Goal: Information Seeking & Learning: Understand process/instructions

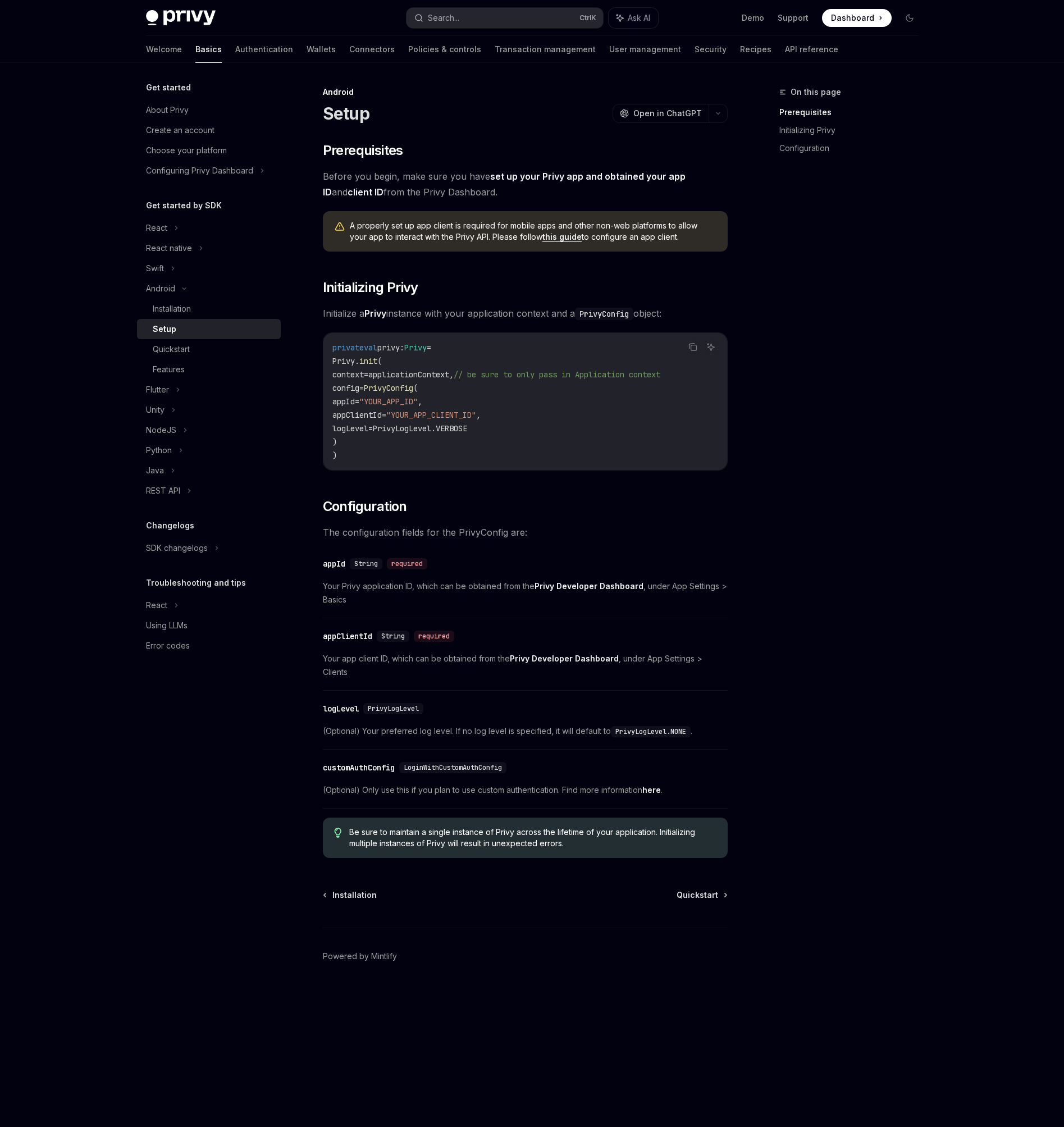
click at [175, 16] on img at bounding box center [180, 18] width 69 height 16
type textarea "*"
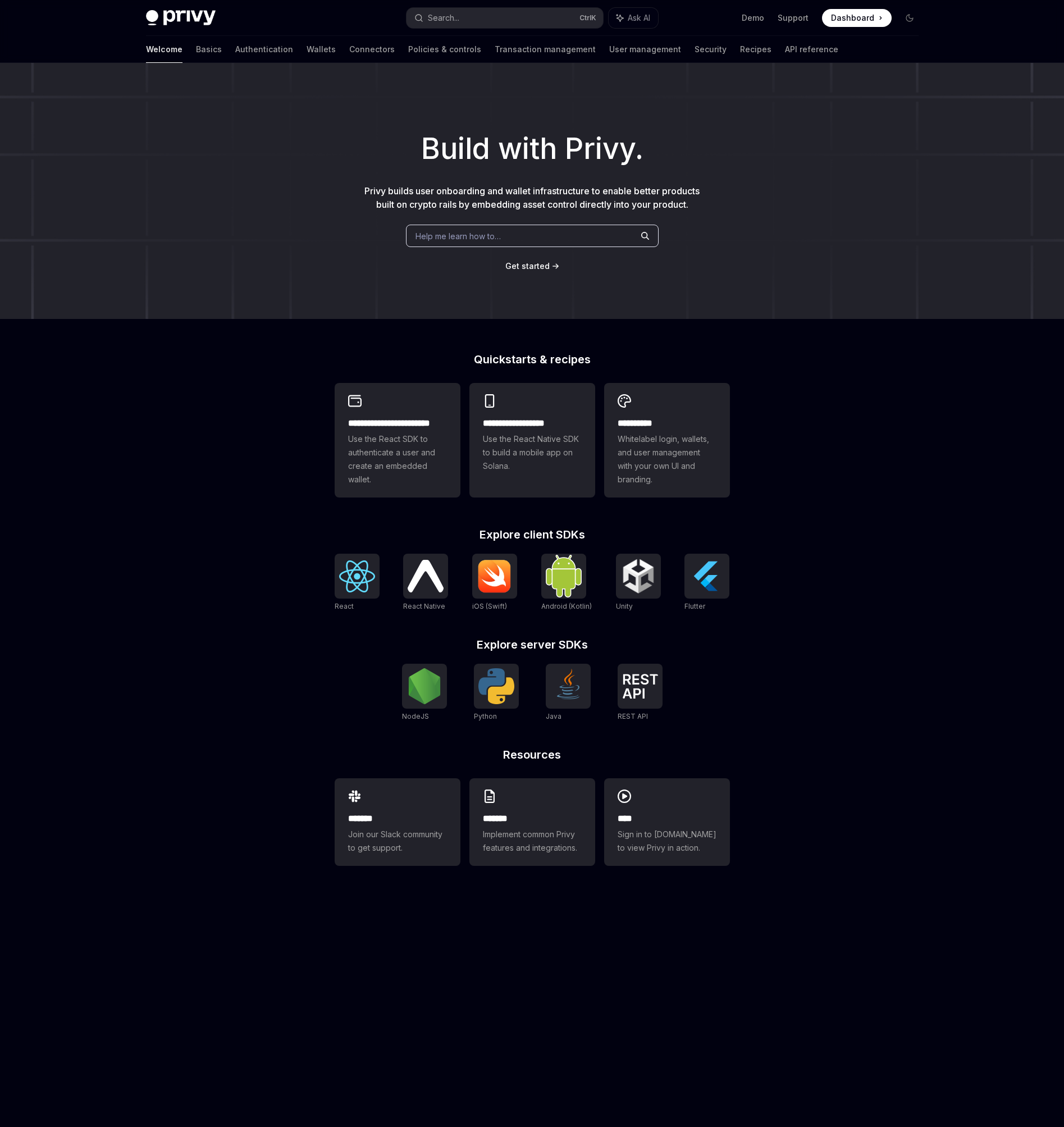
click at [852, 19] on span "Dashboard" at bounding box center [852, 18] width 43 height 12
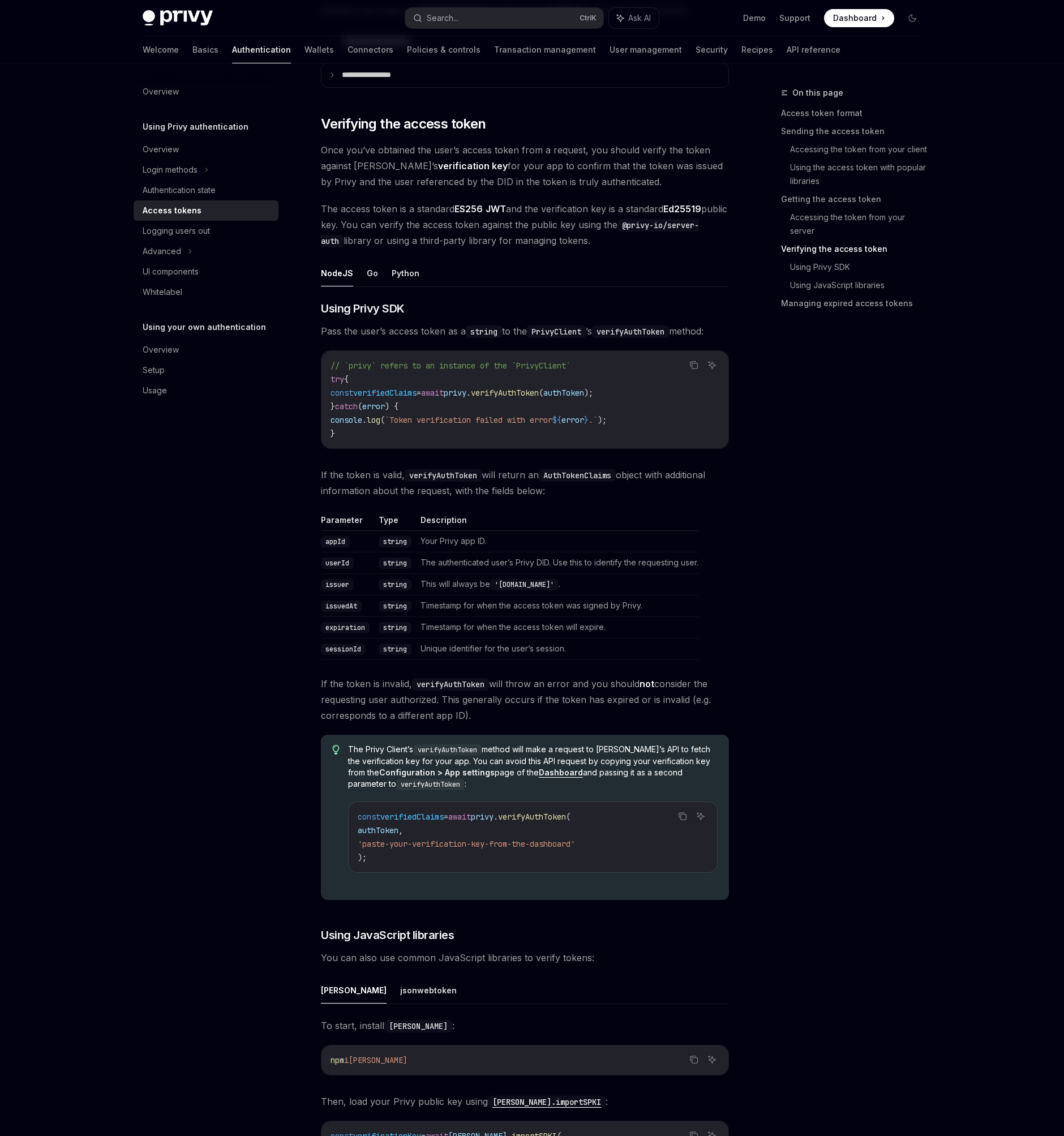
scroll to position [1604, 0]
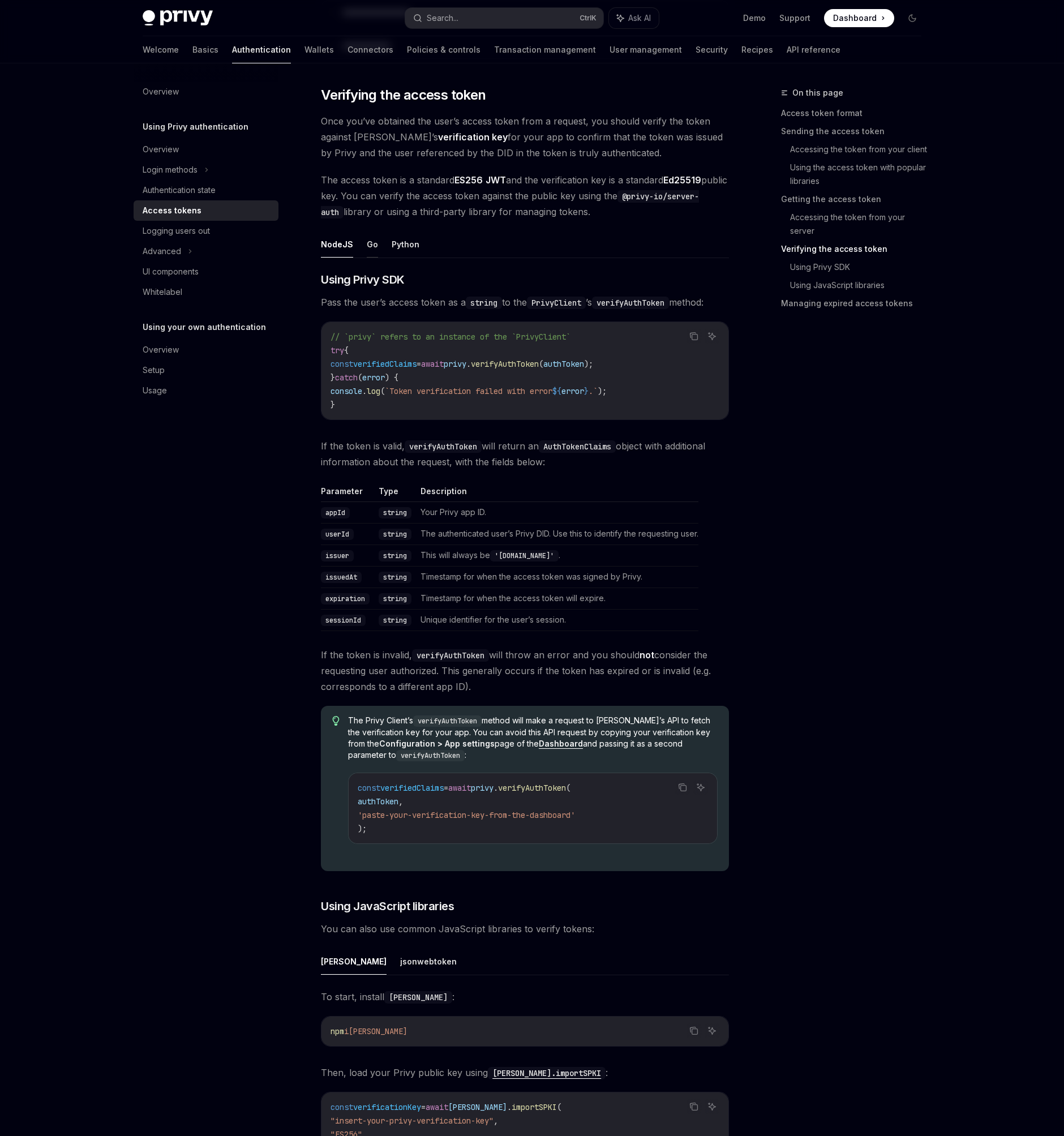
click at [373, 245] on button "Go" at bounding box center [373, 244] width 12 height 27
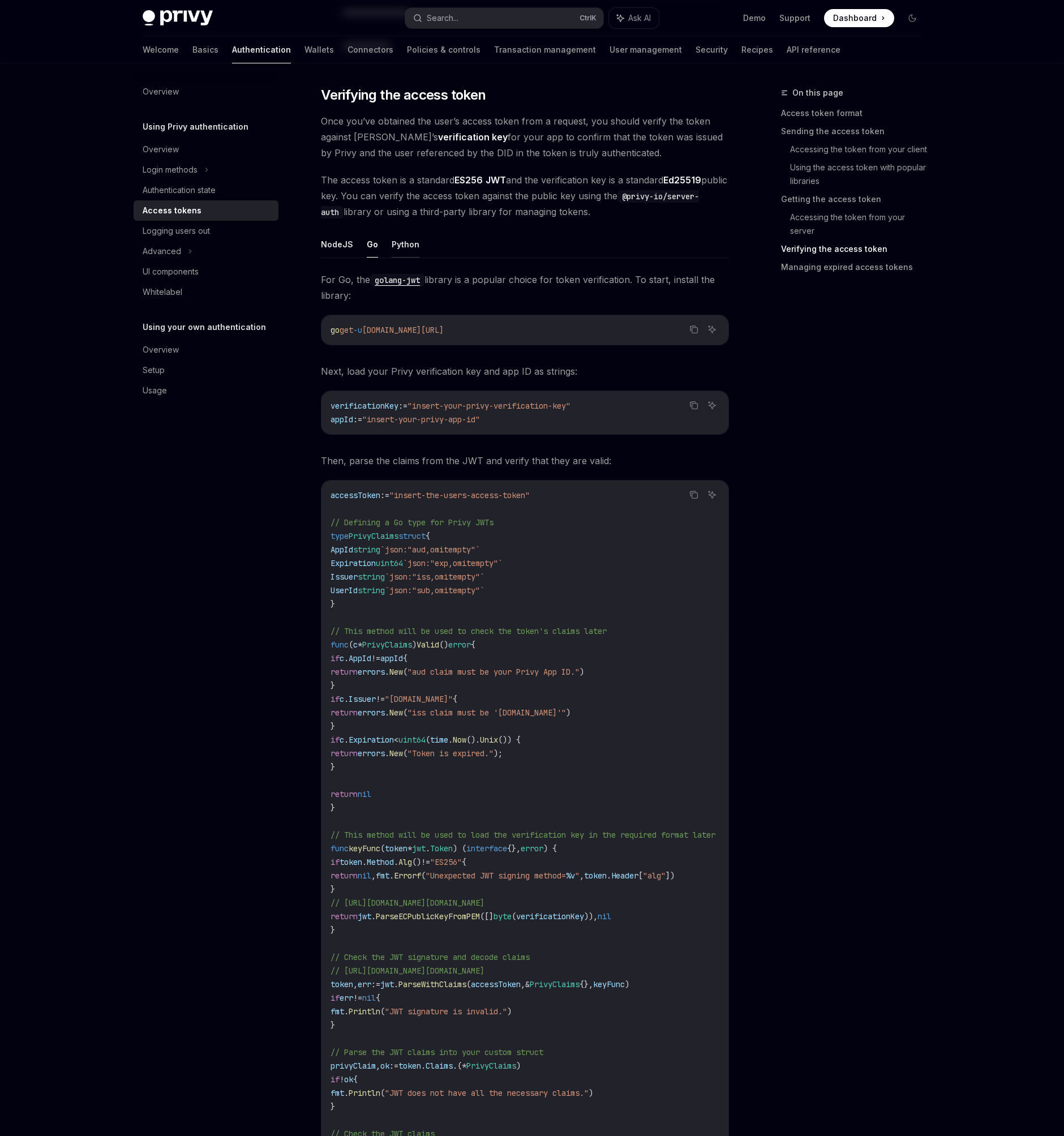
click at [399, 245] on button "Python" at bounding box center [405, 244] width 28 height 27
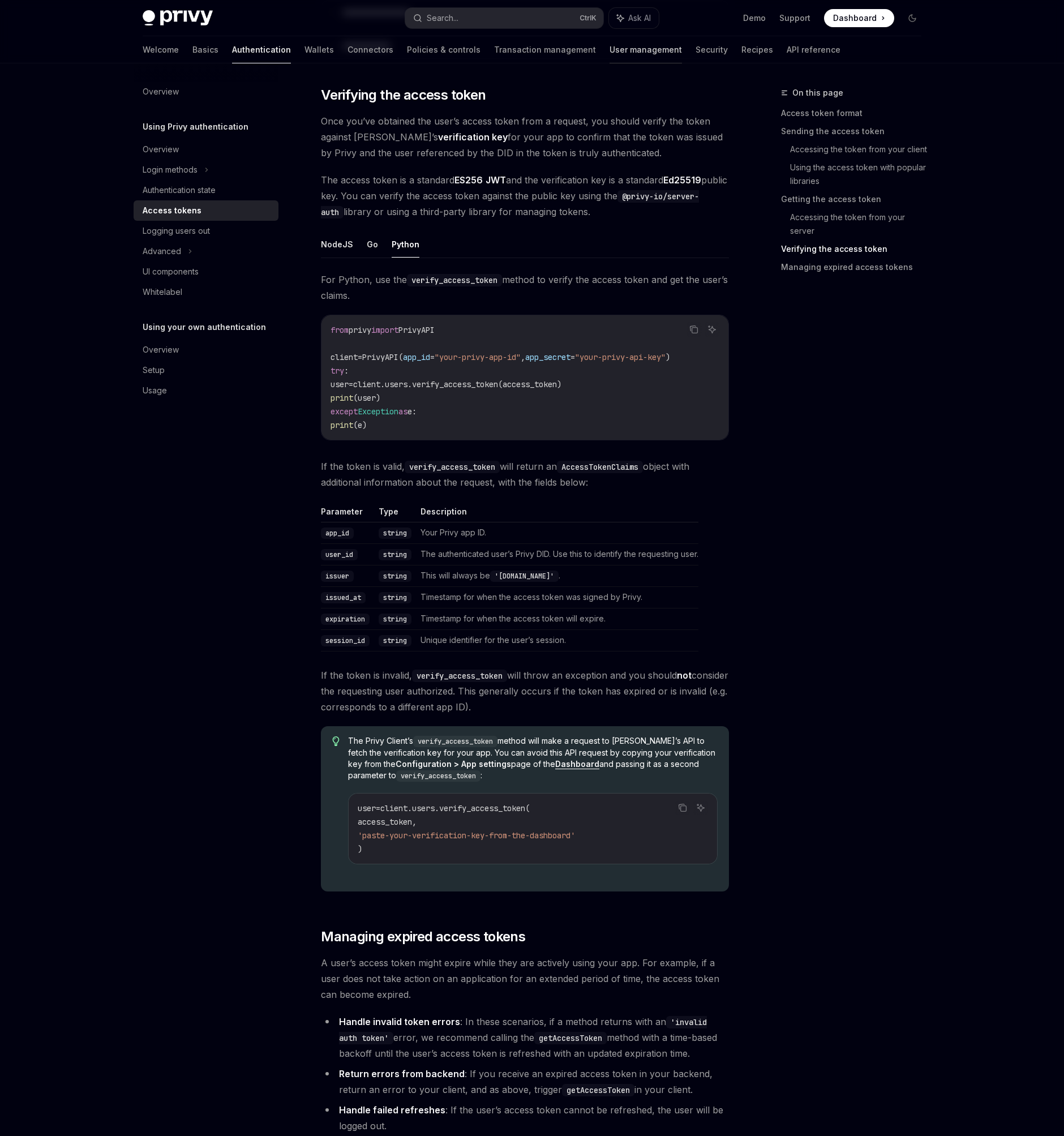
click at [610, 47] on link "User management" at bounding box center [646, 49] width 73 height 27
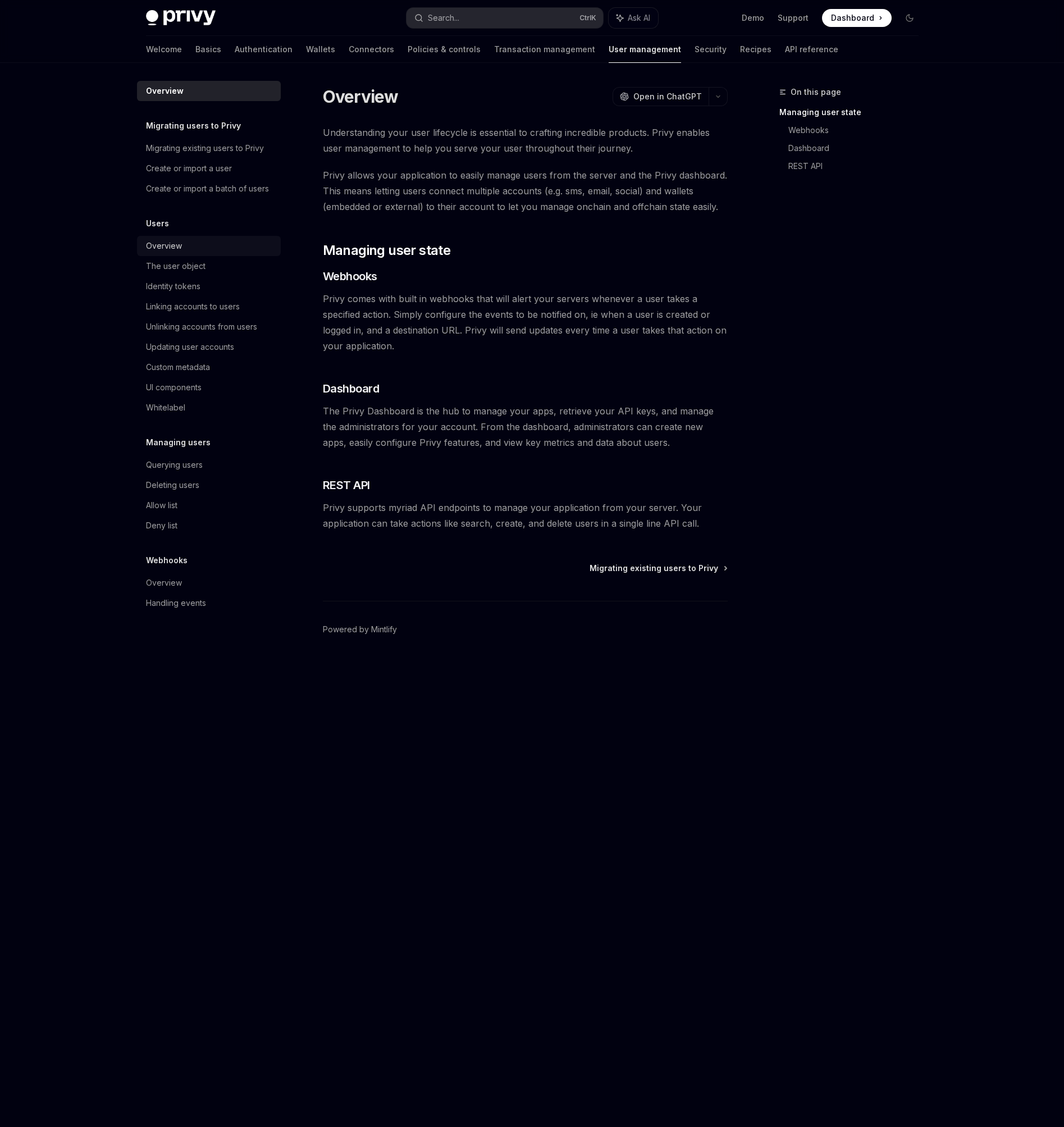
click at [196, 241] on div "Overview" at bounding box center [209, 245] width 128 height 14
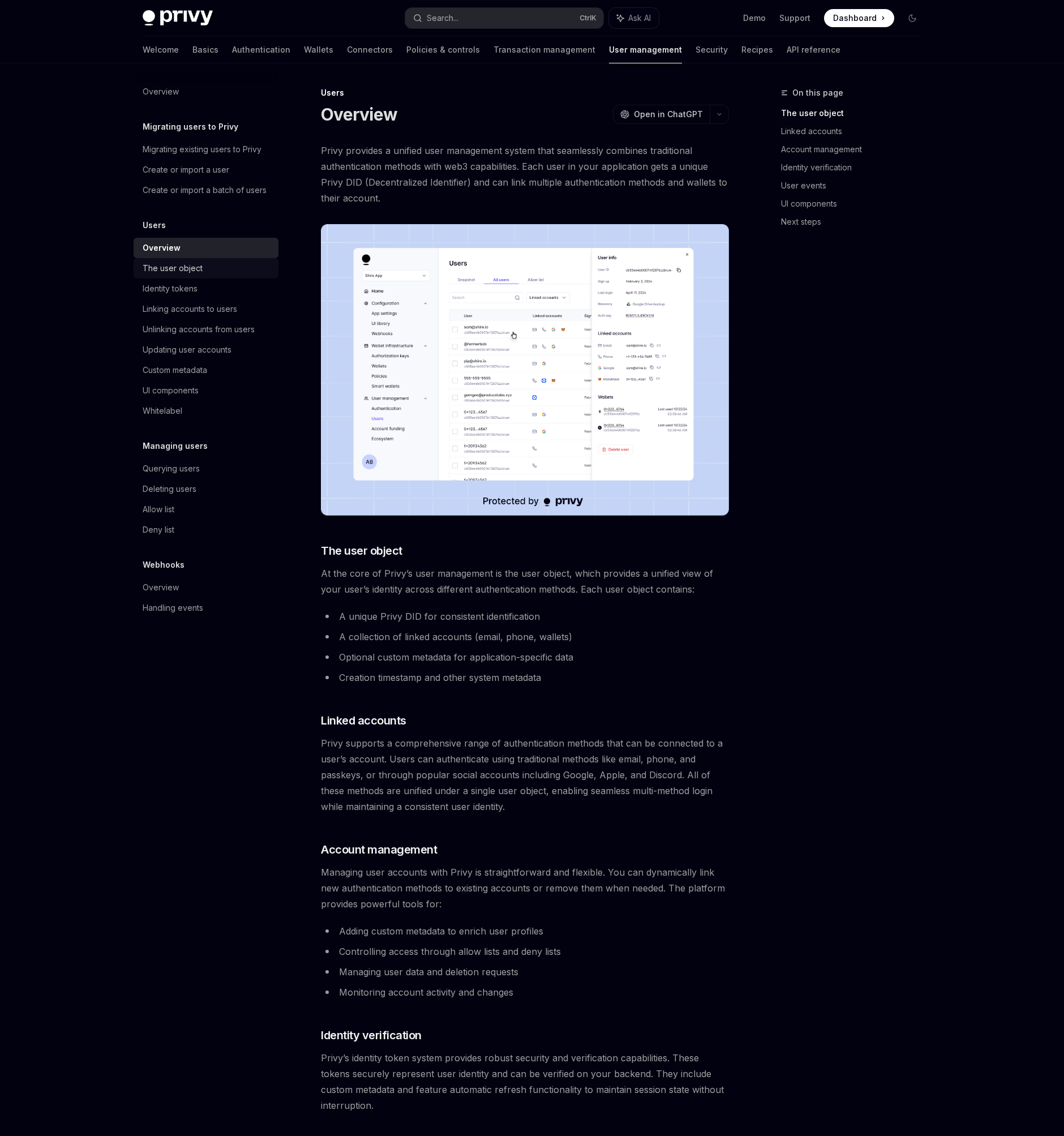
click at [192, 266] on div "The user object" at bounding box center [172, 268] width 60 height 14
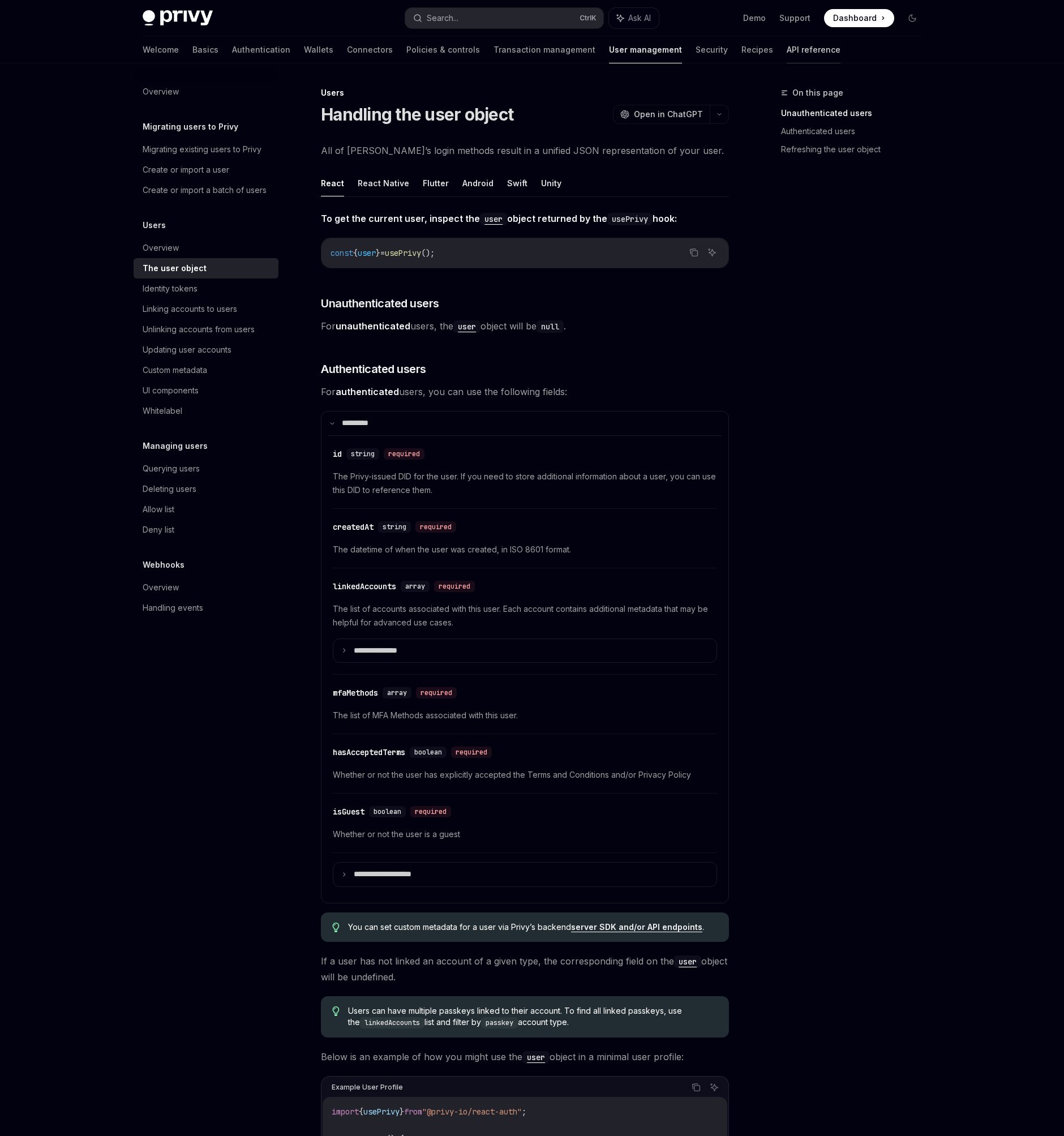
click at [787, 47] on link "API reference" at bounding box center [814, 49] width 54 height 27
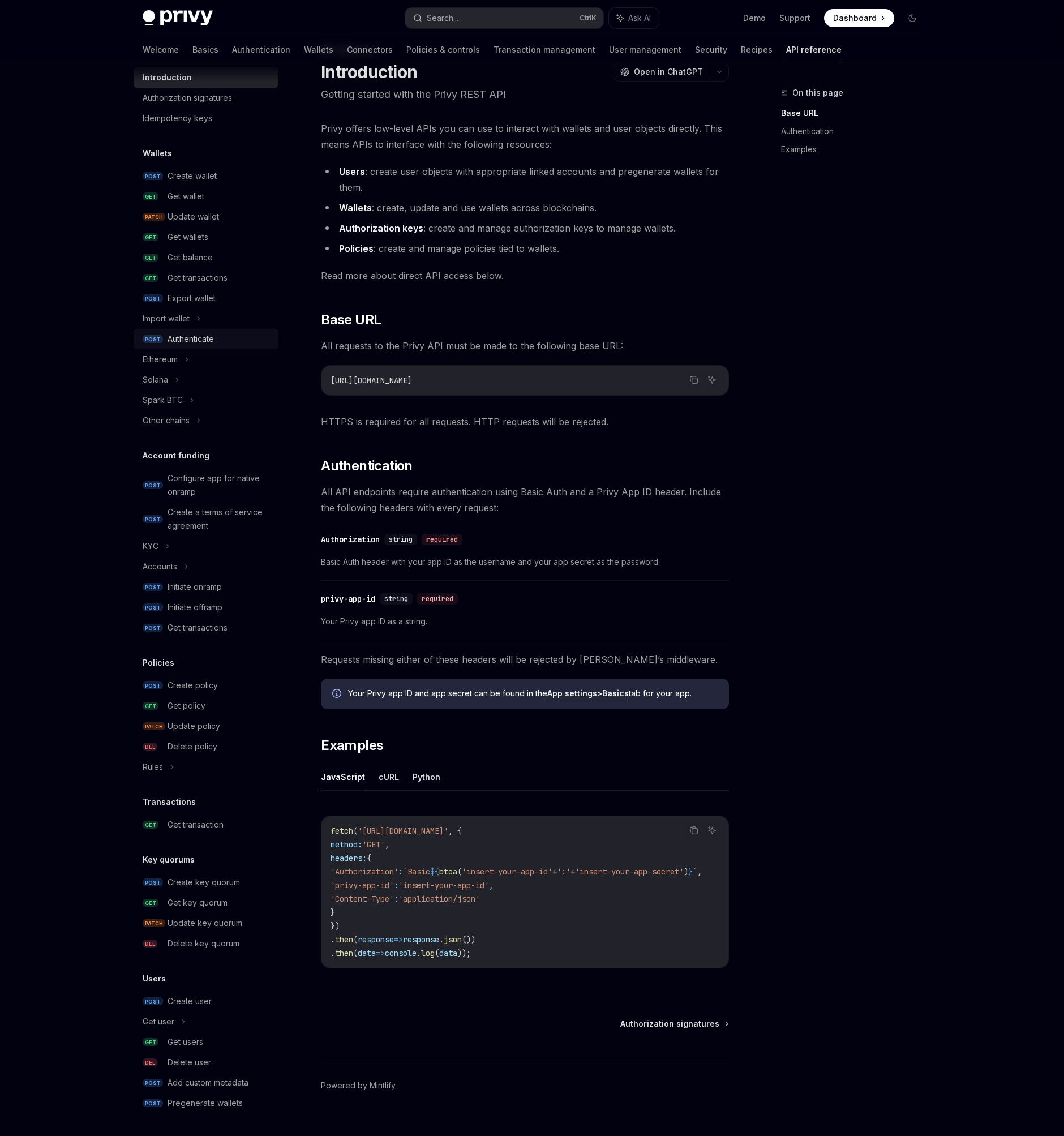
scroll to position [65, 0]
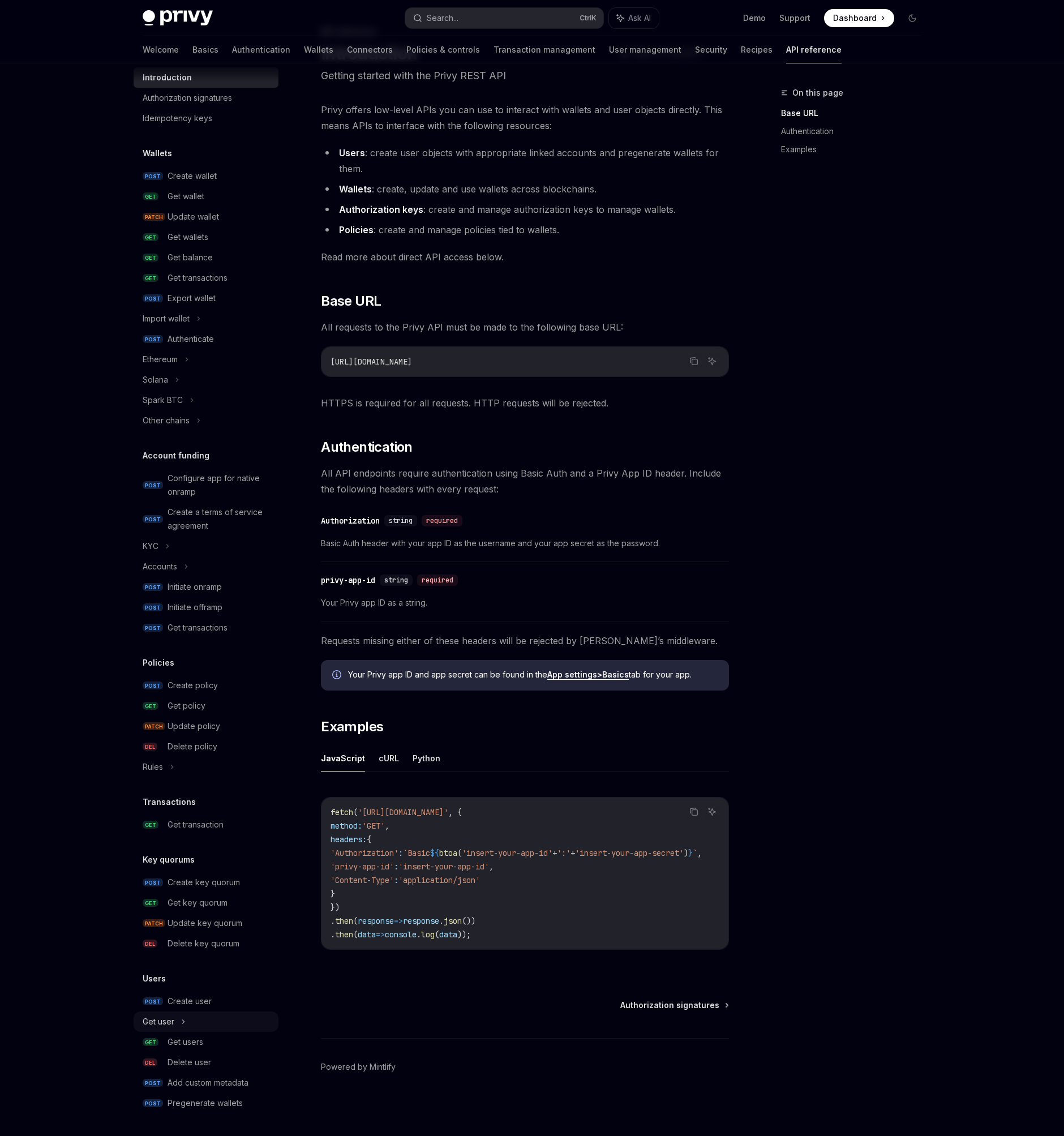
click at [167, 1025] on div "Get user" at bounding box center [159, 1022] width 32 height 14
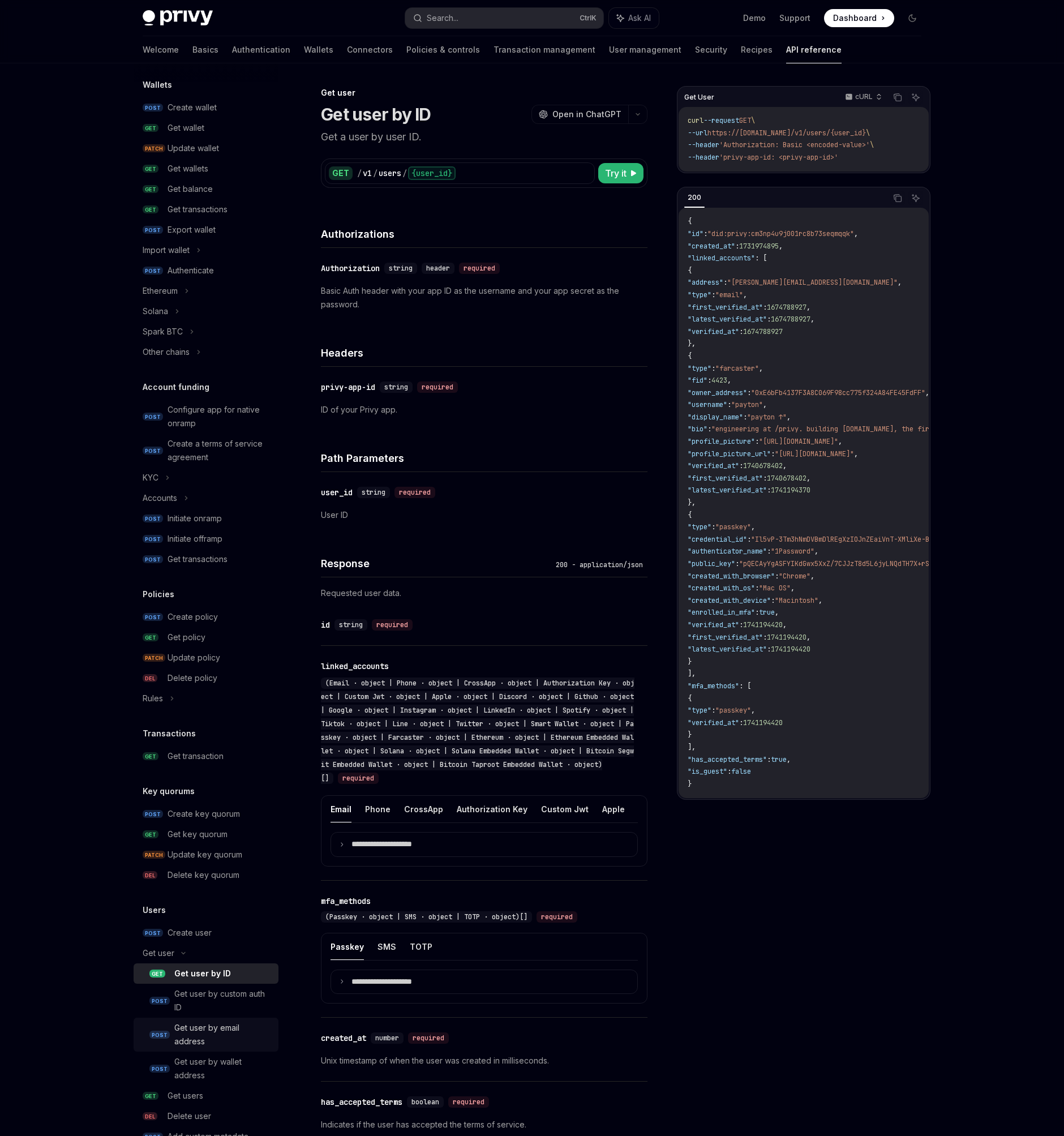
scroll to position [156, 0]
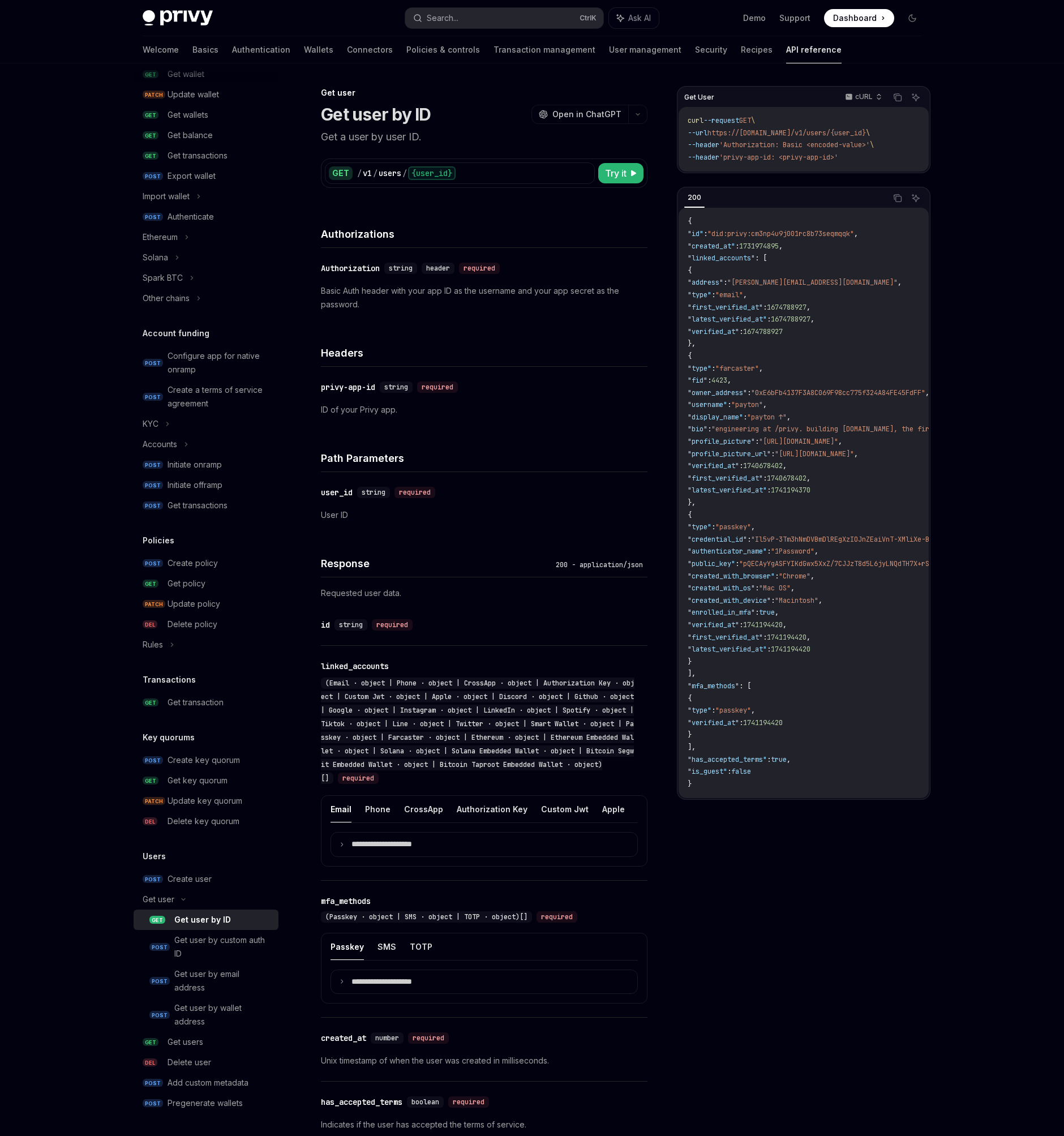
click at [213, 918] on div "Get user by ID" at bounding box center [203, 920] width 57 height 14
click at [900, 97] on icon "Copy the contents from the code block" at bounding box center [897, 98] width 9 height 9
click at [1012, 504] on div "Privy Docs home page Search... Ctrl K Ask AI Demo Support Dashboard Dashboard S…" at bounding box center [532, 737] width 1064 height 1475
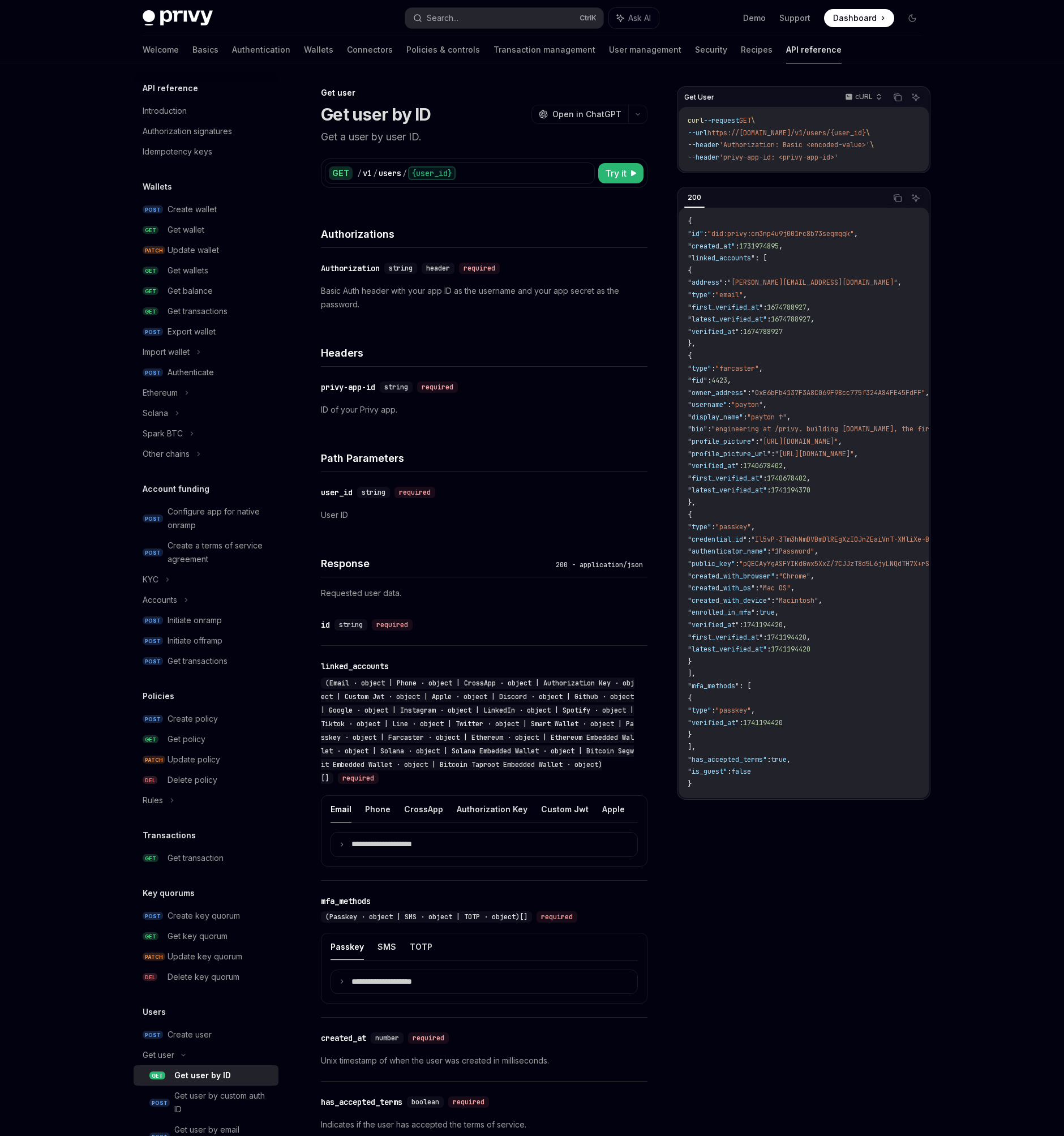
click at [190, 89] on h5 "API reference" at bounding box center [170, 88] width 55 height 14
click at [172, 111] on div "Introduction" at bounding box center [164, 111] width 44 height 14
type textarea "*"
